Goal: Task Accomplishment & Management: Manage account settings

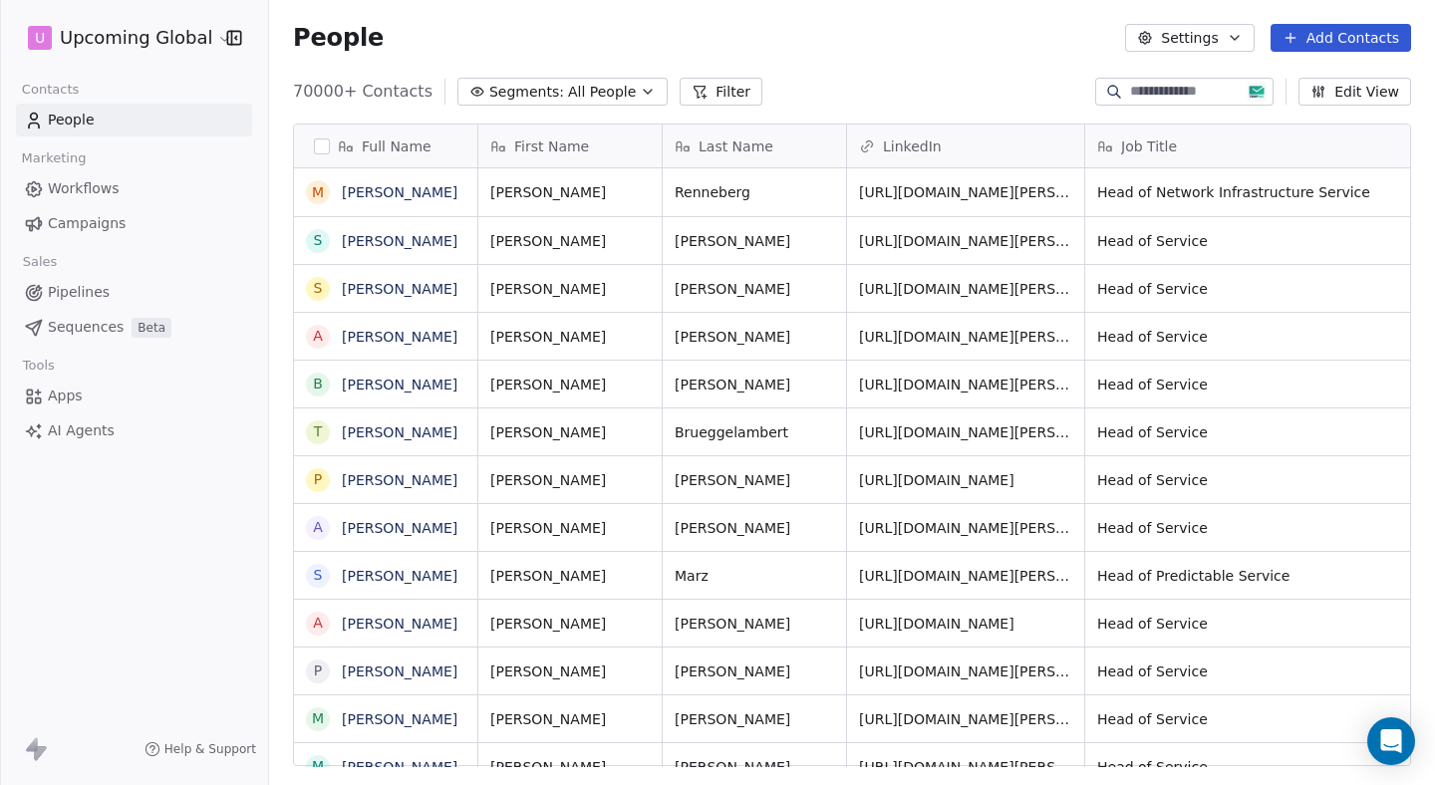
scroll to position [691, 1166]
click at [586, 103] on button "Segments: All People" at bounding box center [562, 92] width 210 height 28
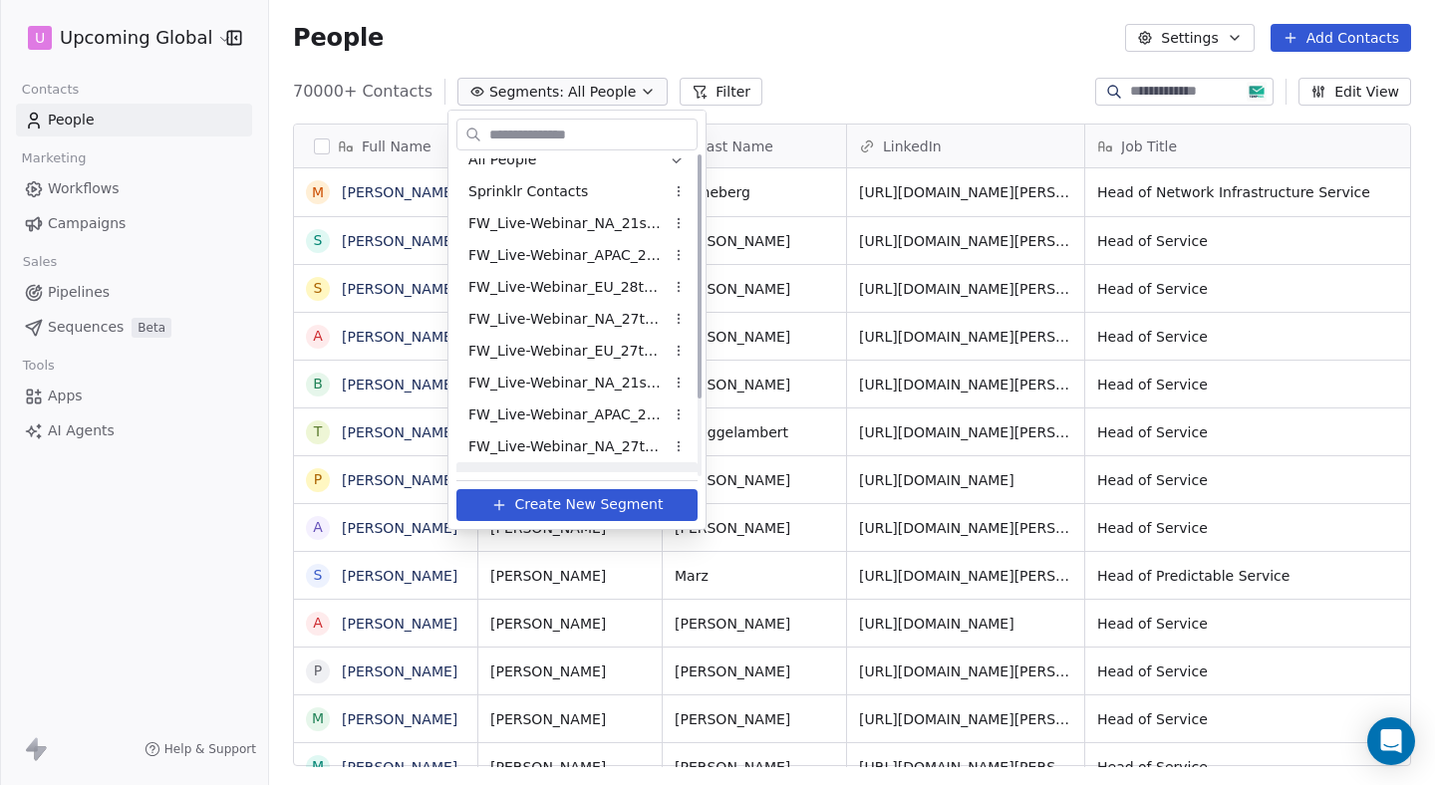
scroll to position [0, 0]
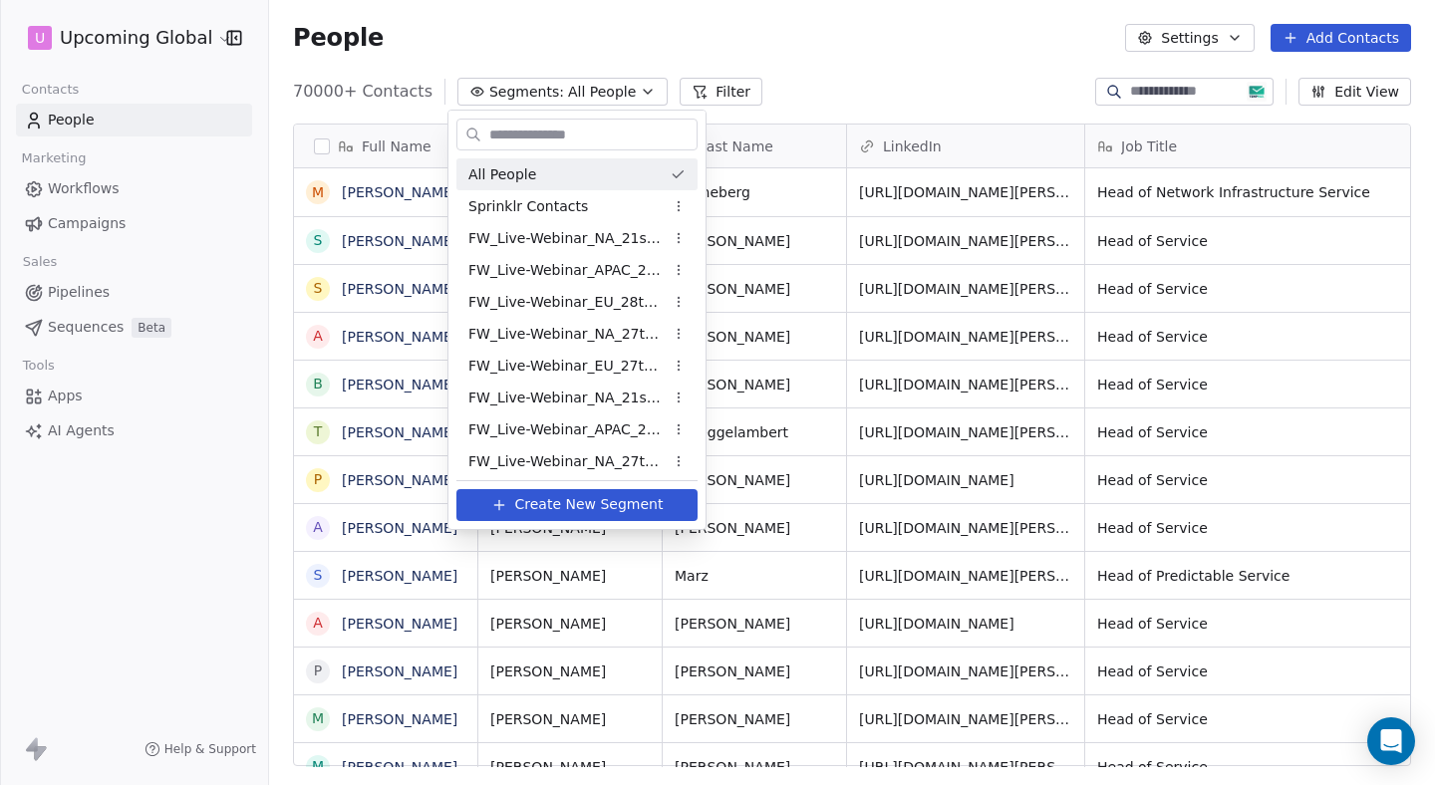
click at [880, 37] on html "U Upcoming Global Contacts People Marketing Workflows Campaigns Sales Pipelines…" at bounding box center [717, 392] width 1435 height 785
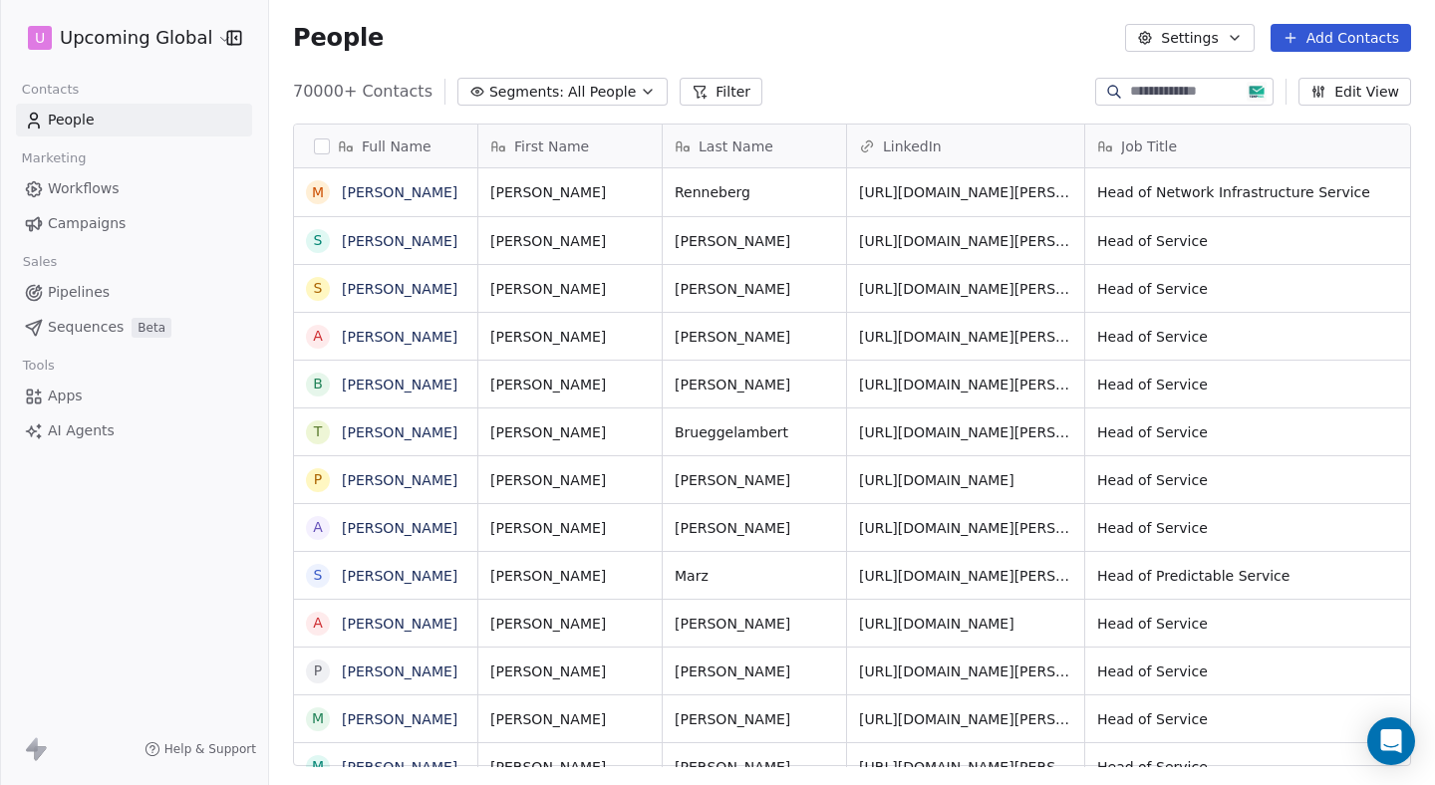
click at [1332, 47] on button "Add Contacts" at bounding box center [1341, 38] width 141 height 28
click at [1342, 106] on span "Import from CSV" at bounding box center [1336, 113] width 116 height 21
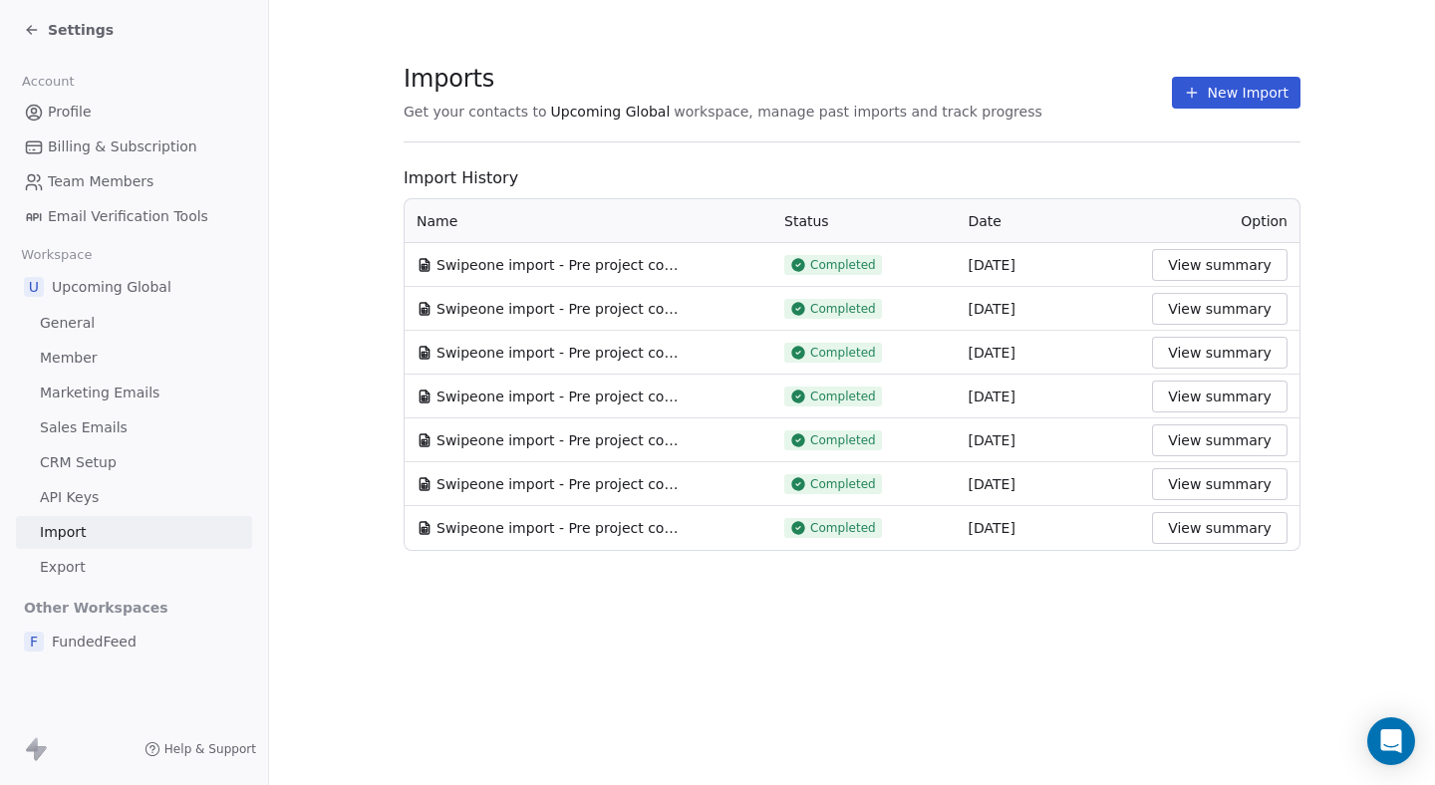
click at [1200, 91] on icon at bounding box center [1192, 93] width 16 height 16
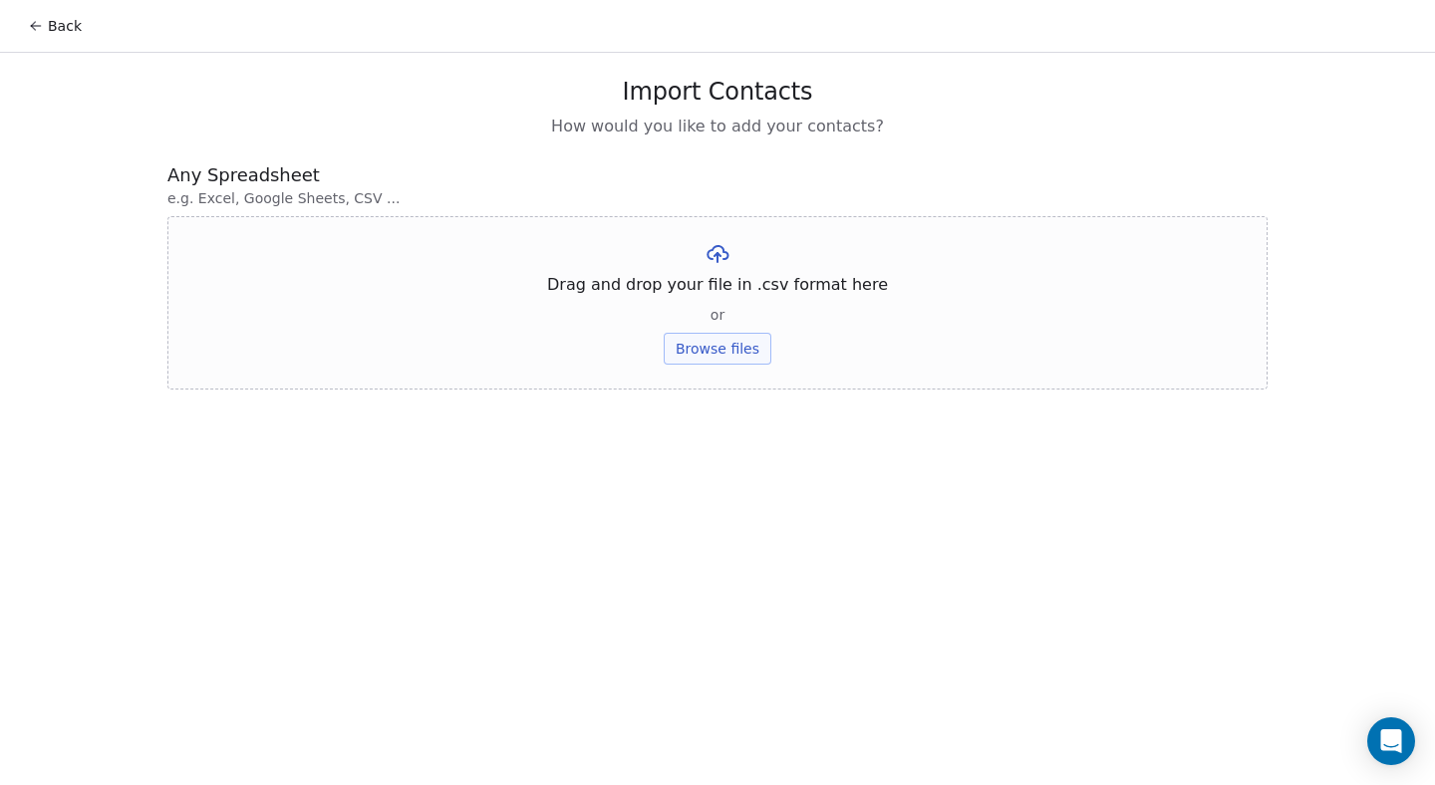
click at [683, 335] on button "Browse files" at bounding box center [718, 349] width 108 height 32
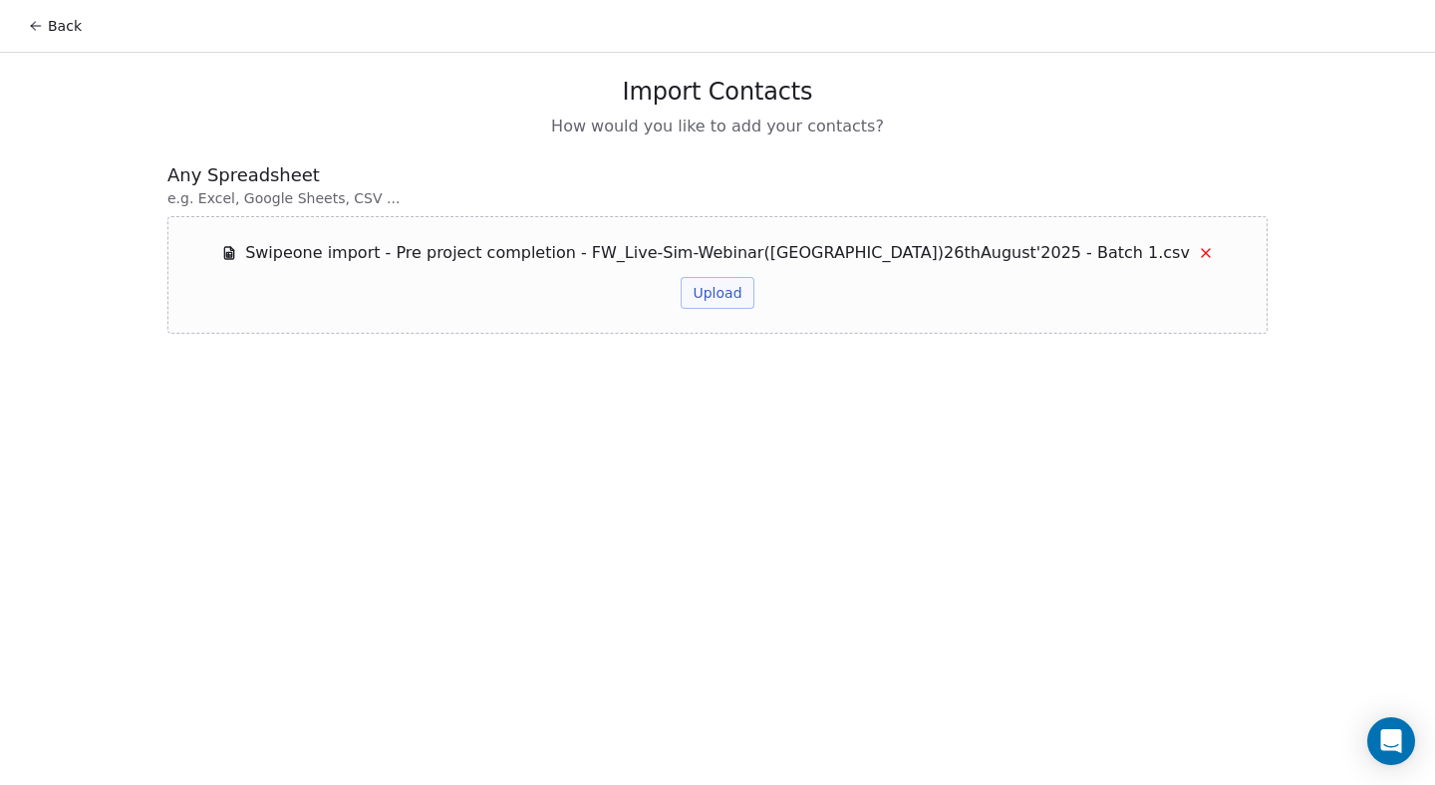
click at [731, 266] on div "Swipeone import - Pre project completion - FW_Live-Sim-Webinar(NA)26thAugust'20…" at bounding box center [717, 275] width 993 height 68
click at [724, 274] on div "Swipeone import - Pre project completion - FW_Live-Sim-Webinar(NA)26thAugust'20…" at bounding box center [717, 275] width 993 height 68
click at [718, 285] on button "Upload" at bounding box center [717, 293] width 73 height 32
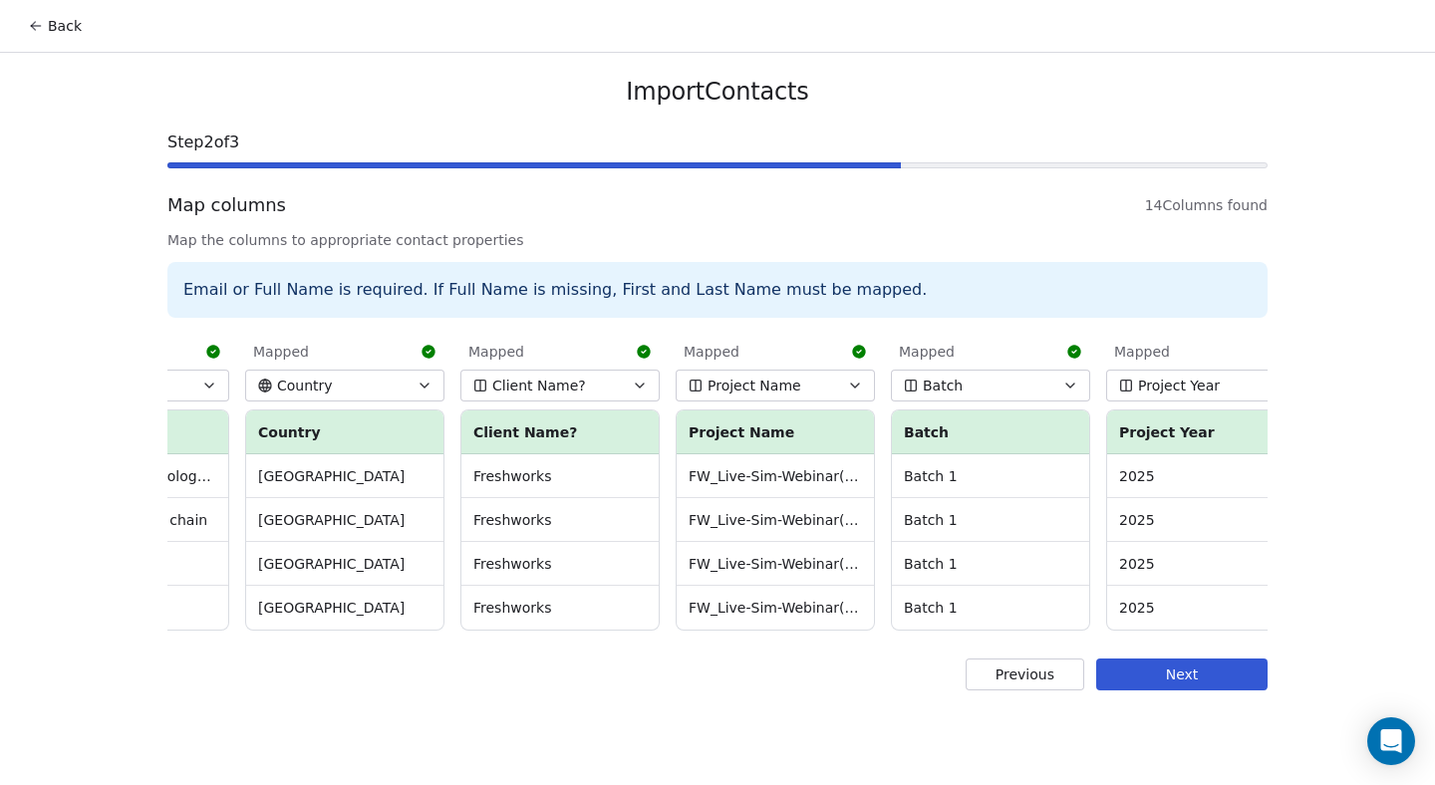
scroll to position [0, 1897]
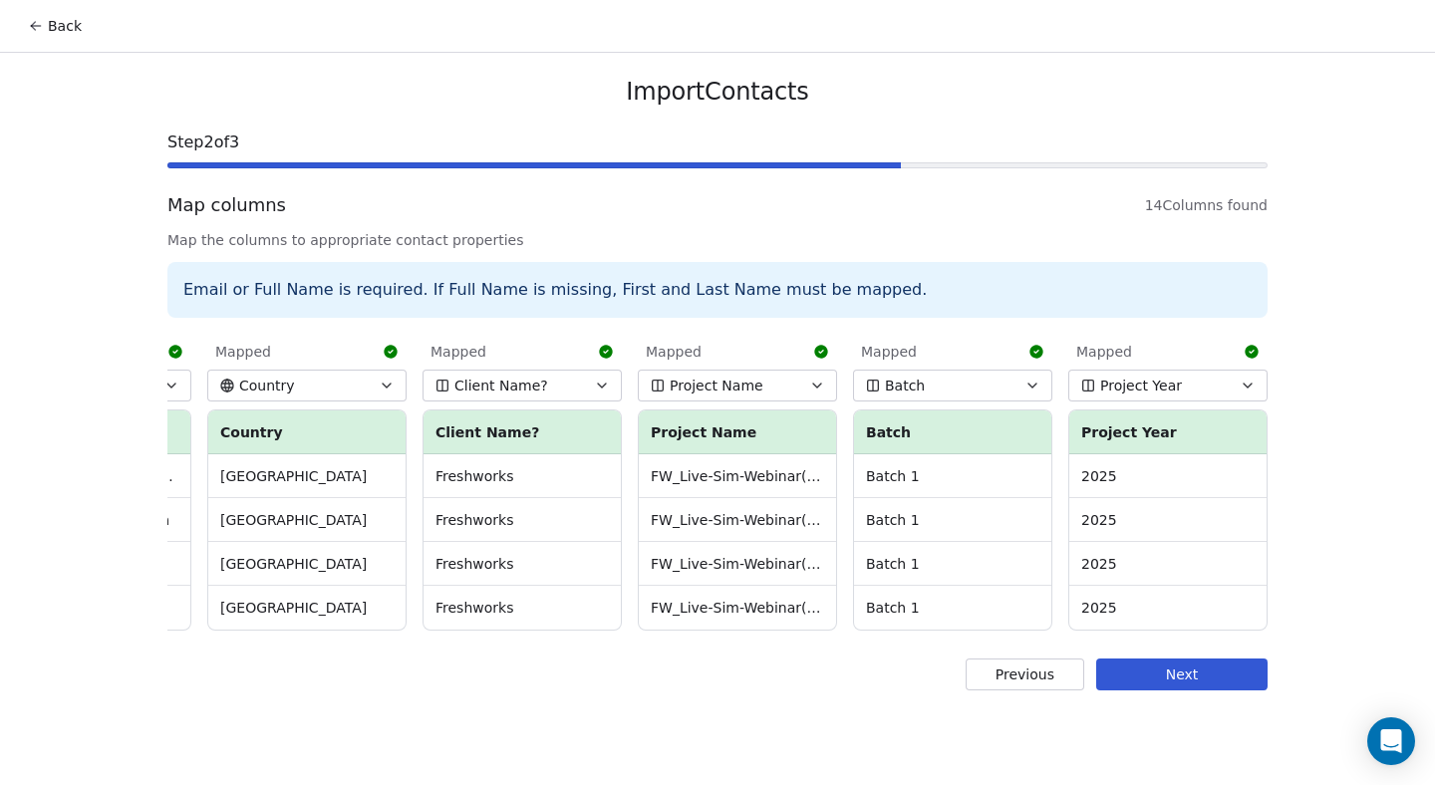
click at [1175, 689] on button "Next" at bounding box center [1181, 675] width 171 height 32
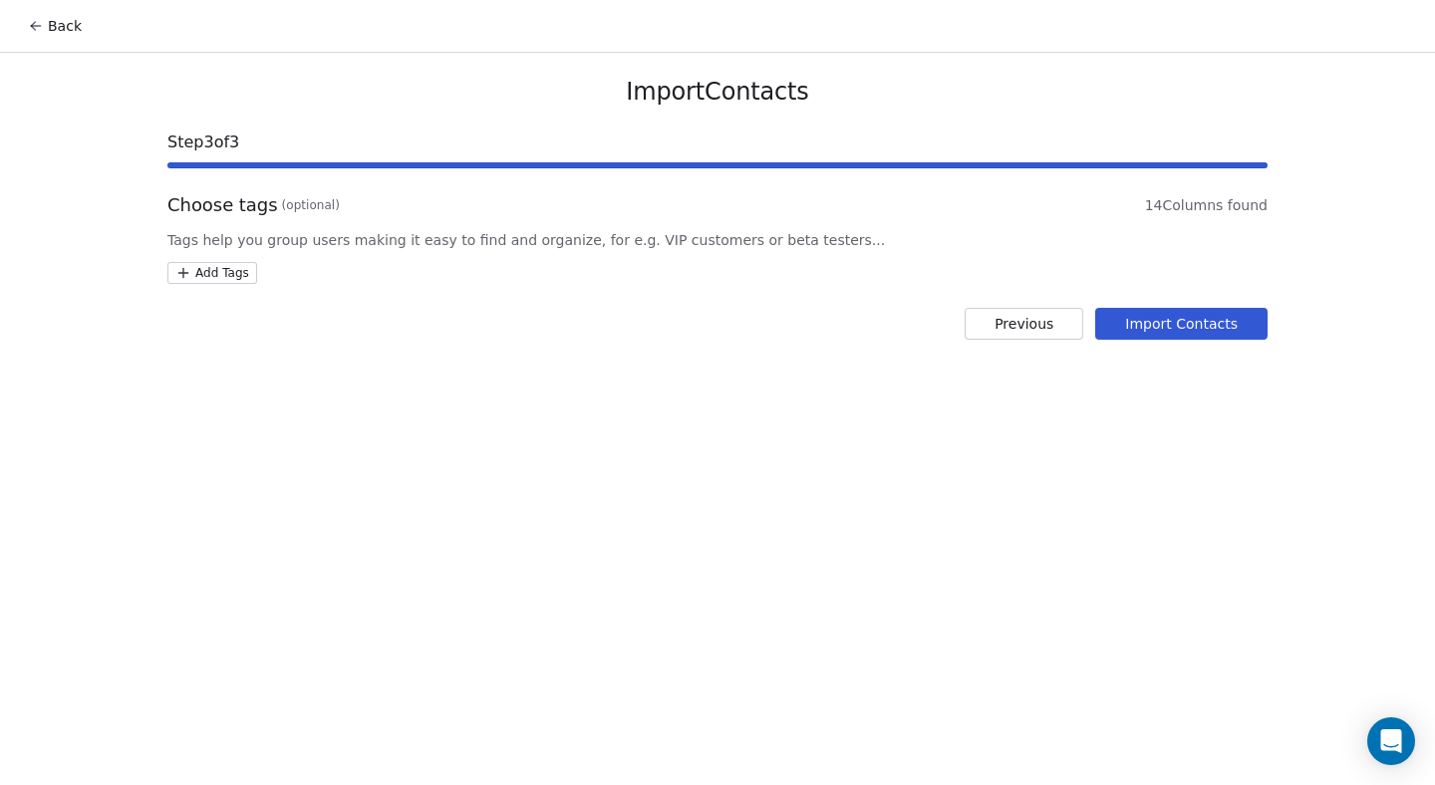
click at [1216, 317] on button "Import Contacts" at bounding box center [1181, 324] width 172 height 32
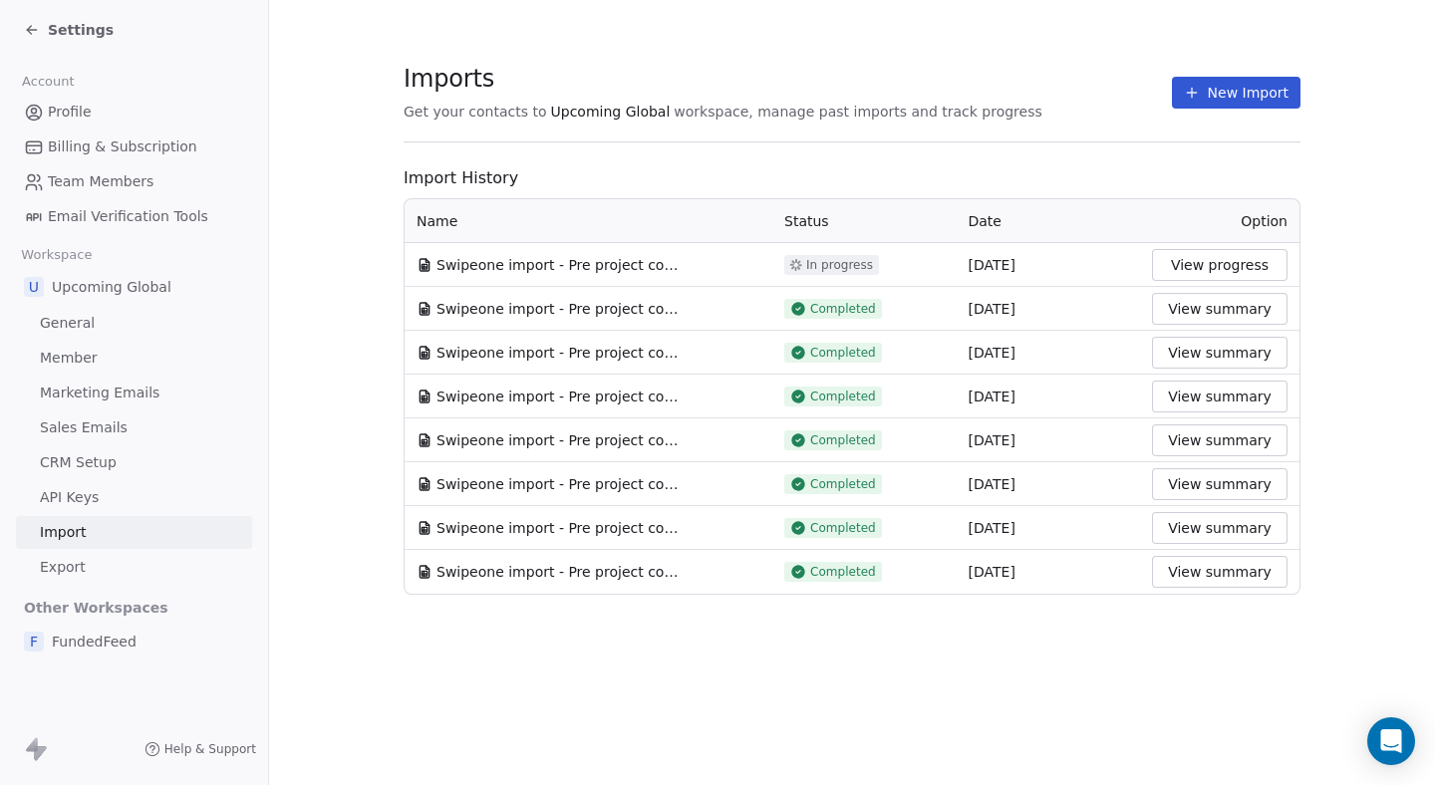
click at [1176, 287] on td "View summary" at bounding box center [1219, 309] width 159 height 44
click at [1199, 271] on button "View progress" at bounding box center [1220, 265] width 136 height 32
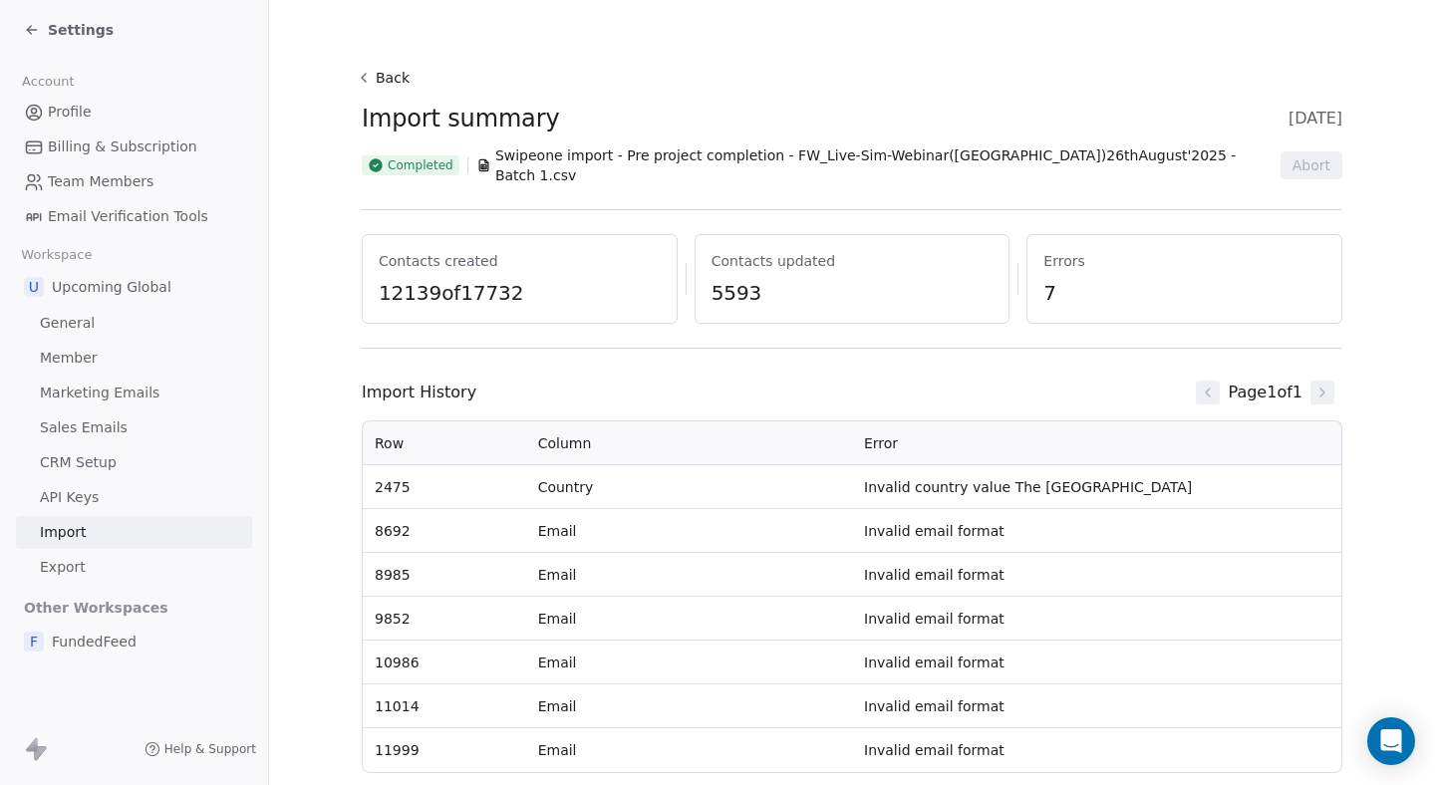
click at [389, 75] on button "Back" at bounding box center [386, 78] width 64 height 36
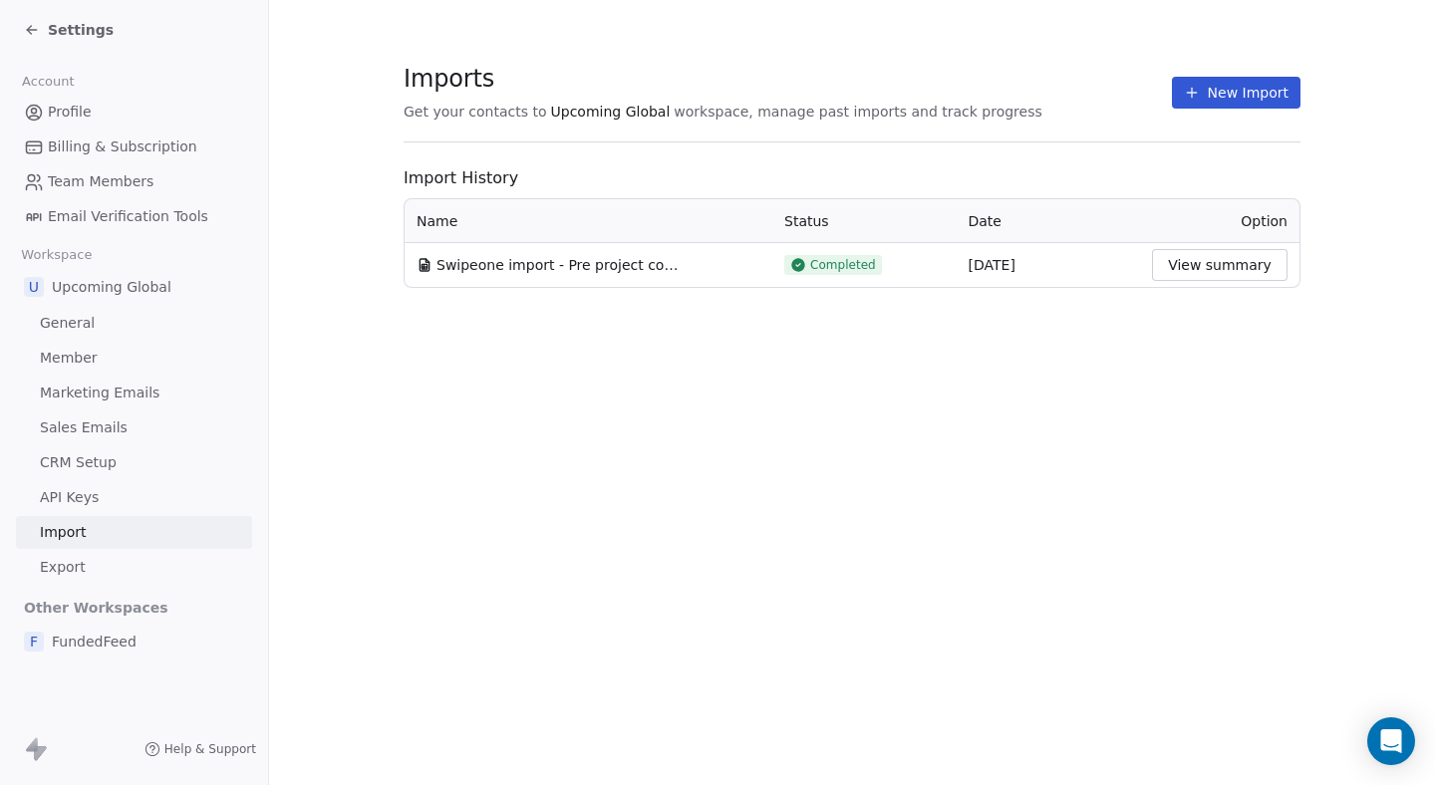
click at [60, 30] on span "Settings" at bounding box center [81, 30] width 66 height 20
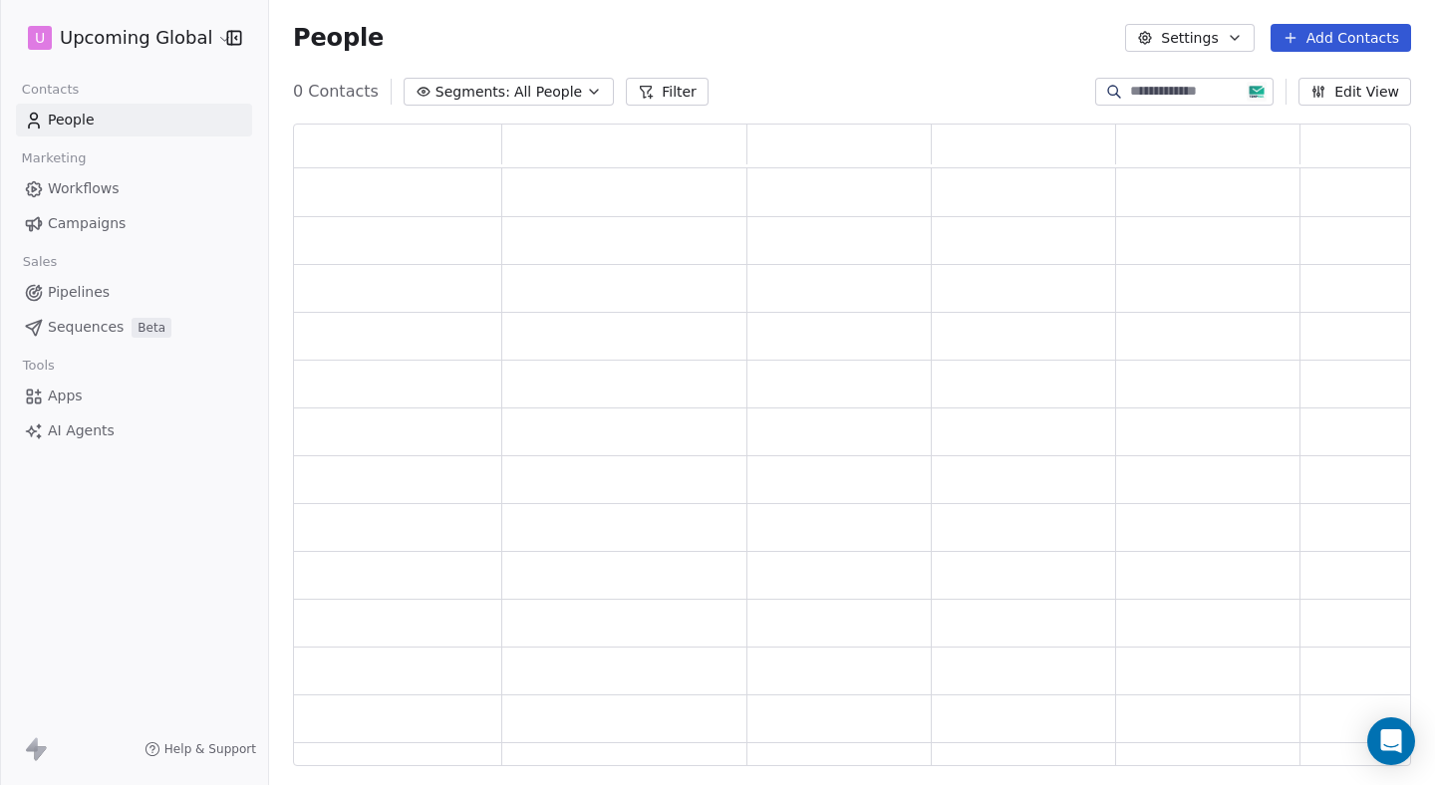
scroll to position [643, 1118]
click at [655, 87] on icon at bounding box center [660, 92] width 11 height 11
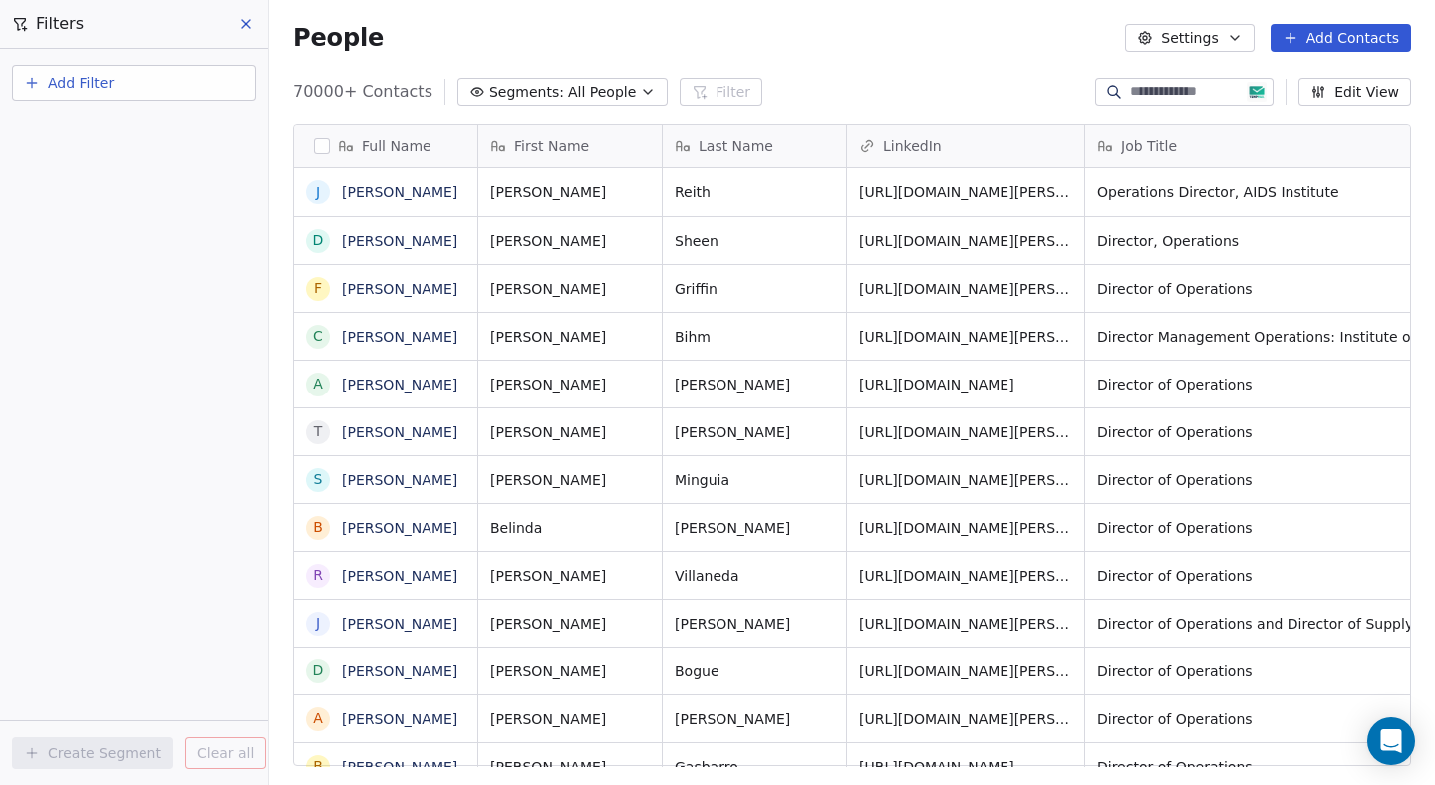
scroll to position [691, 1166]
click at [125, 80] on button "Add Filter" at bounding box center [134, 83] width 244 height 36
click at [108, 133] on span "Contact properties" at bounding box center [98, 130] width 130 height 21
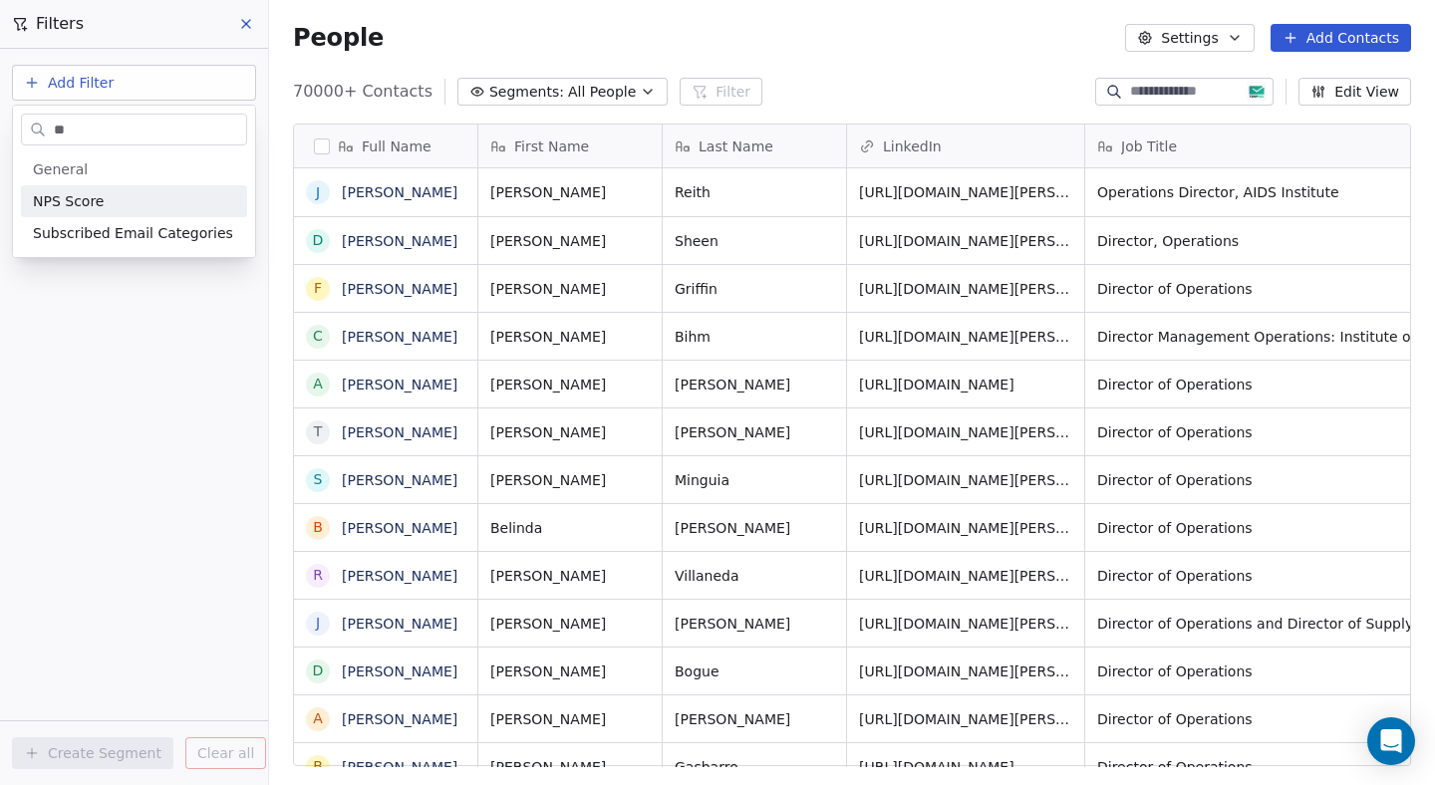
type input "*"
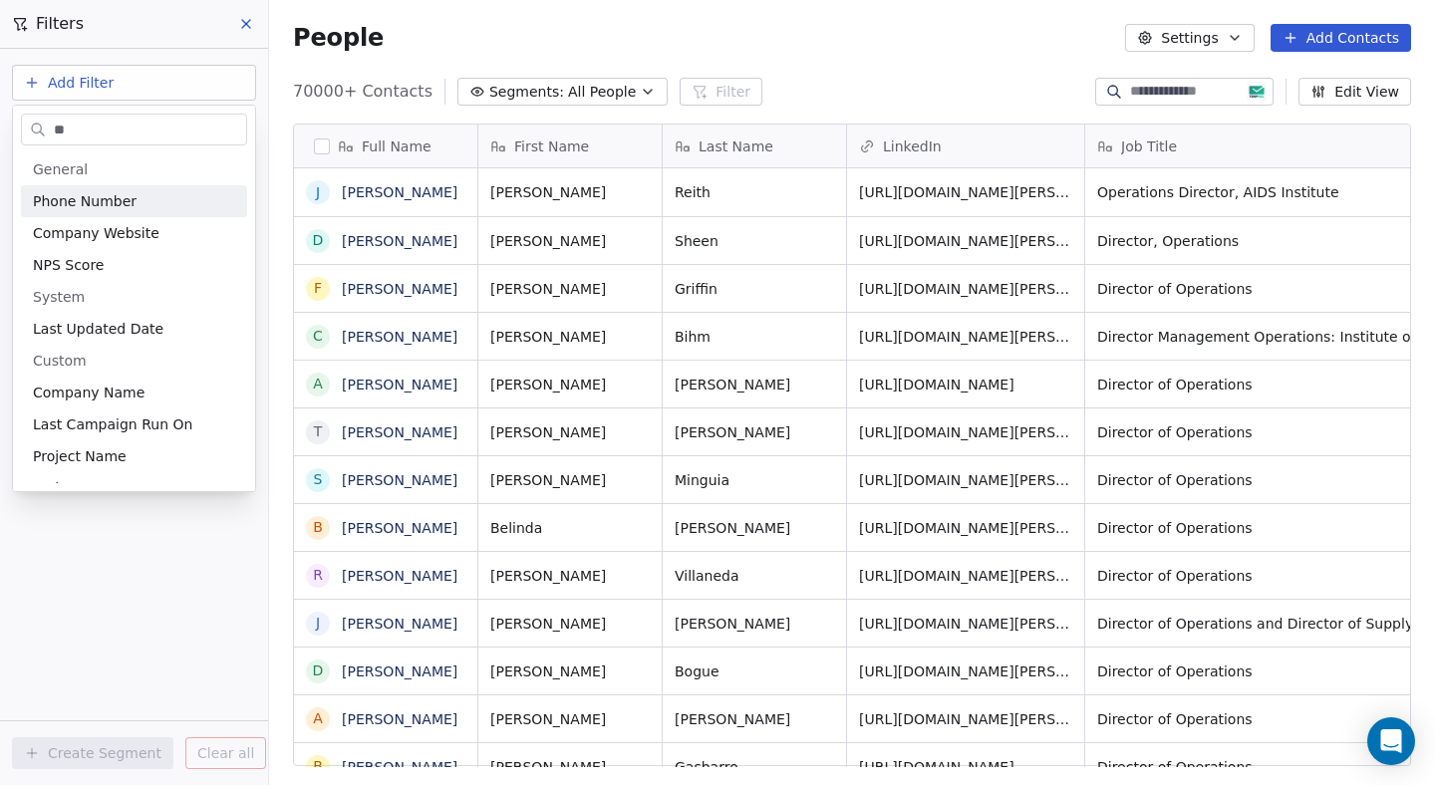
type input "***"
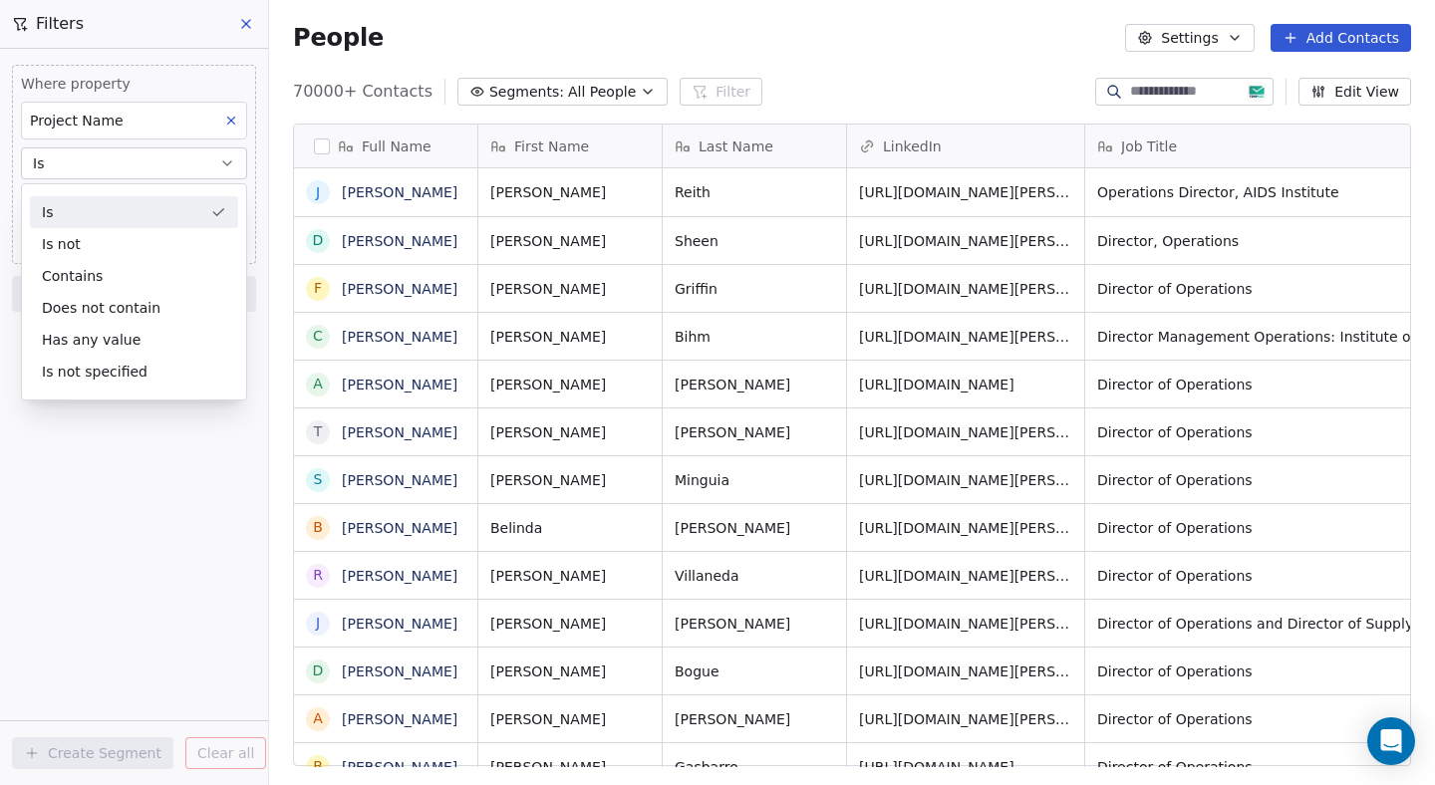
click at [135, 223] on div "Is" at bounding box center [134, 212] width 208 height 32
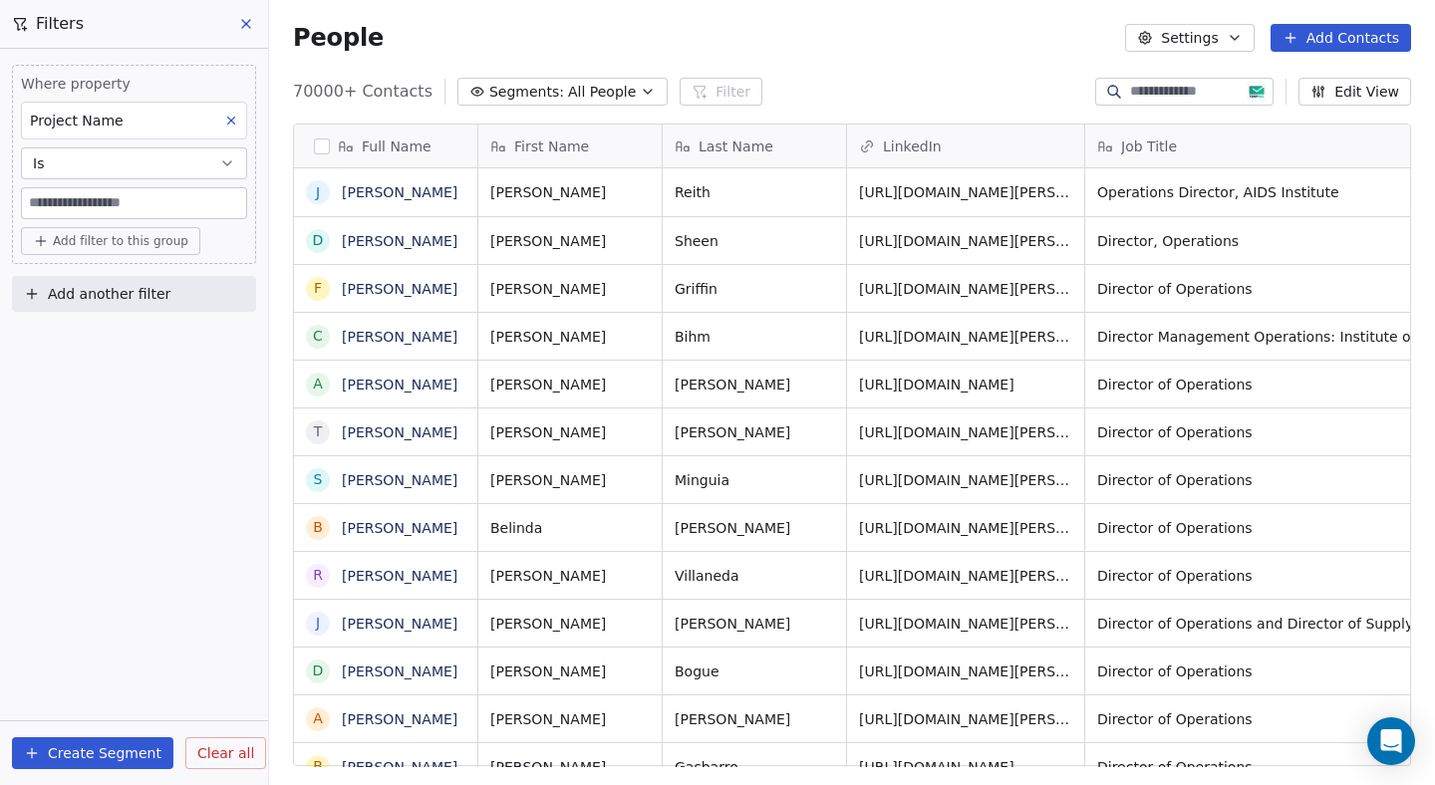
click at [113, 201] on input at bounding box center [134, 203] width 224 height 30
paste input "**********"
type input "**********"
click at [214, 452] on div "**********" at bounding box center [134, 417] width 268 height 736
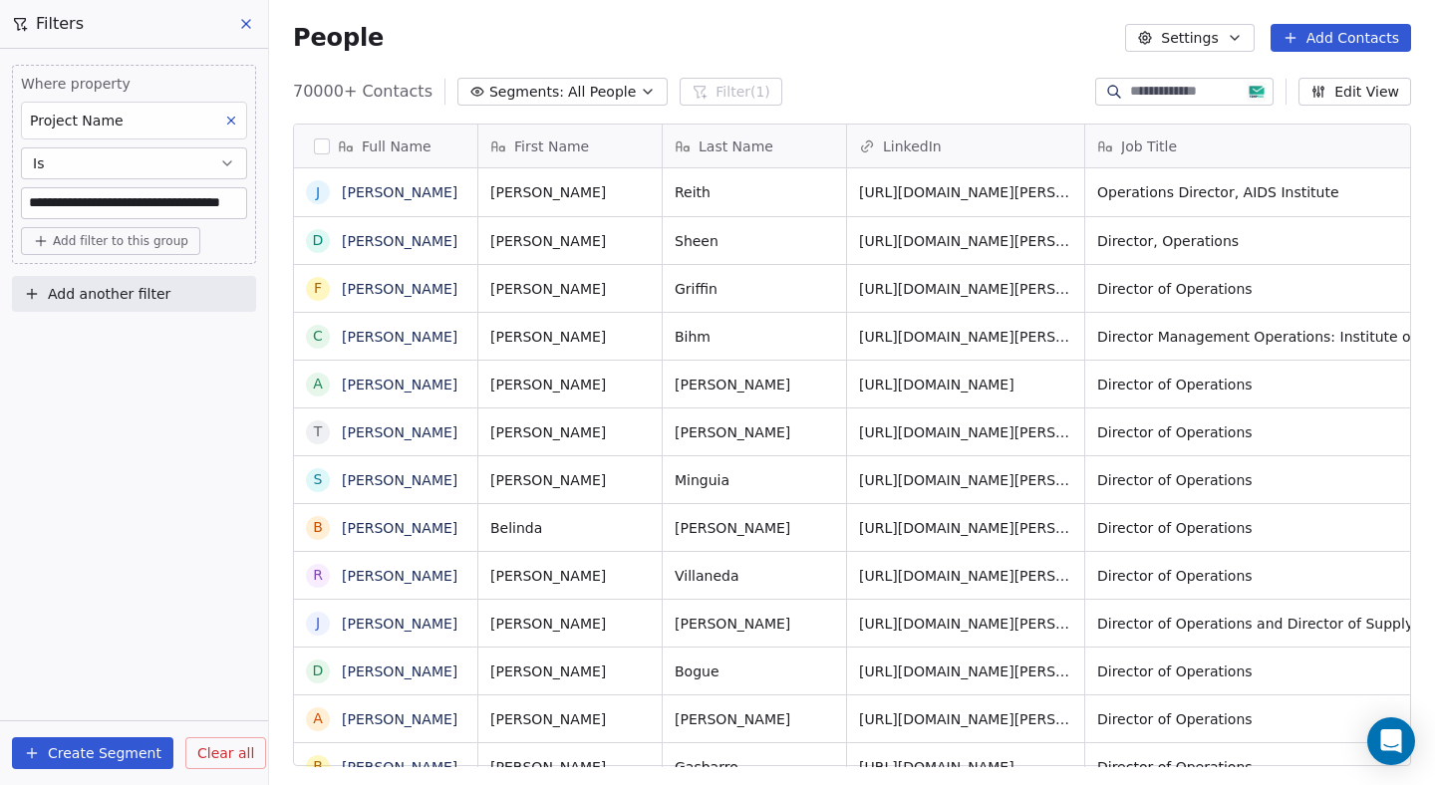
scroll to position [0, 0]
click at [83, 770] on div "Create Segment Clear all" at bounding box center [134, 753] width 268 height 64
click at [100, 759] on button "Create Segment" at bounding box center [92, 753] width 161 height 32
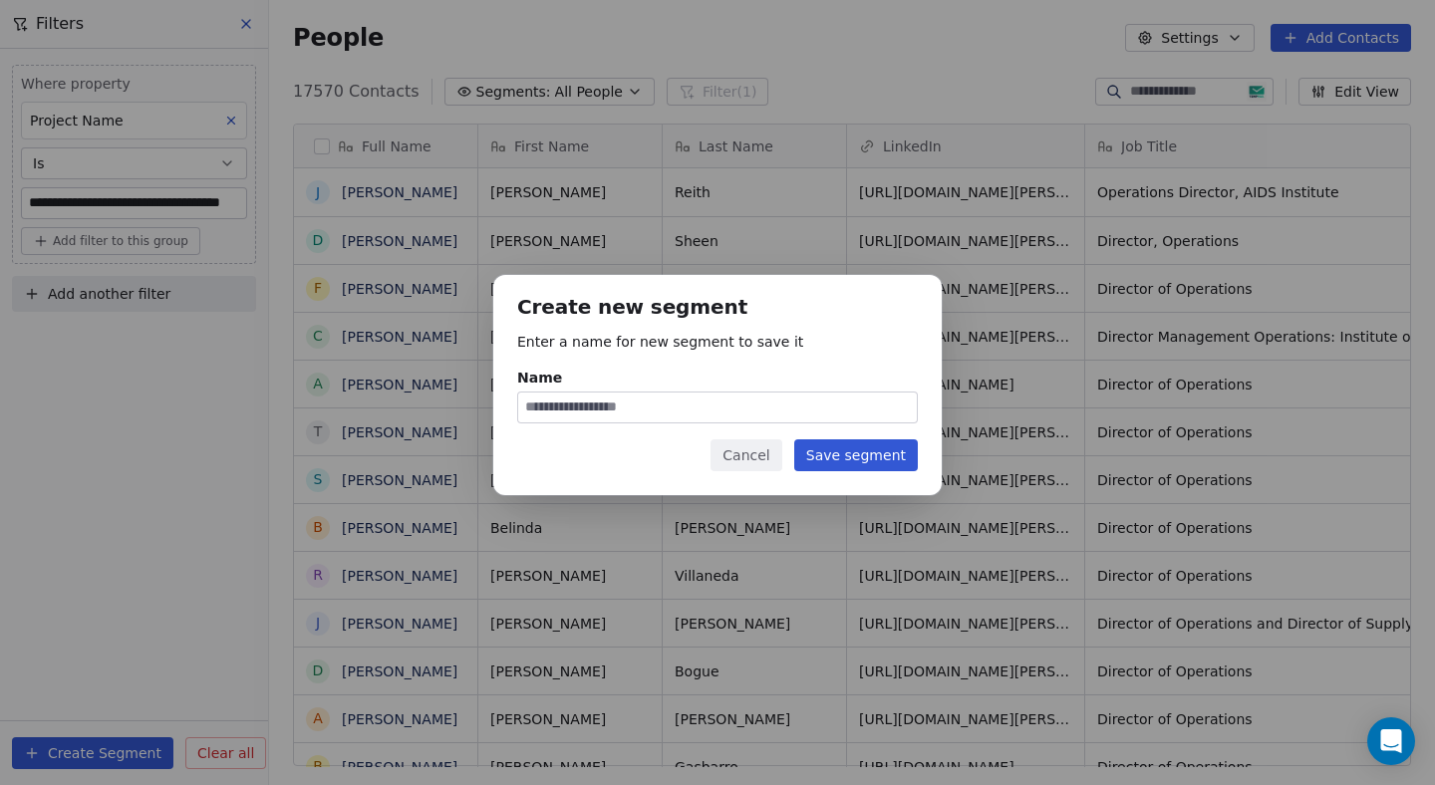
type input "*"
type input "**********"
click at [879, 439] on button "Save segment" at bounding box center [856, 455] width 124 height 32
